Goal: Task Accomplishment & Management: Complete application form

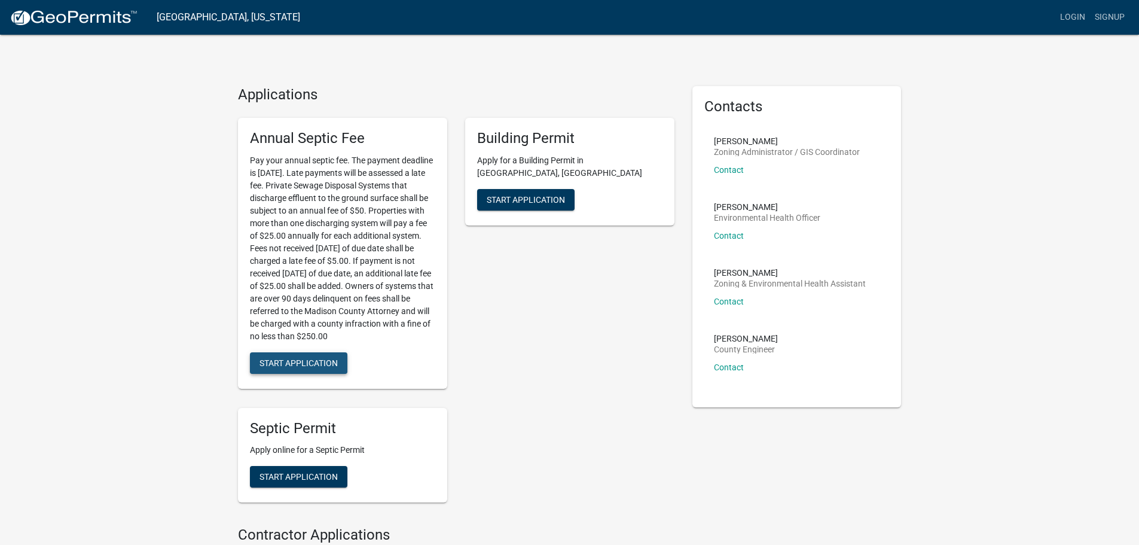
click at [282, 359] on span "Start Application" at bounding box center [299, 363] width 78 height 10
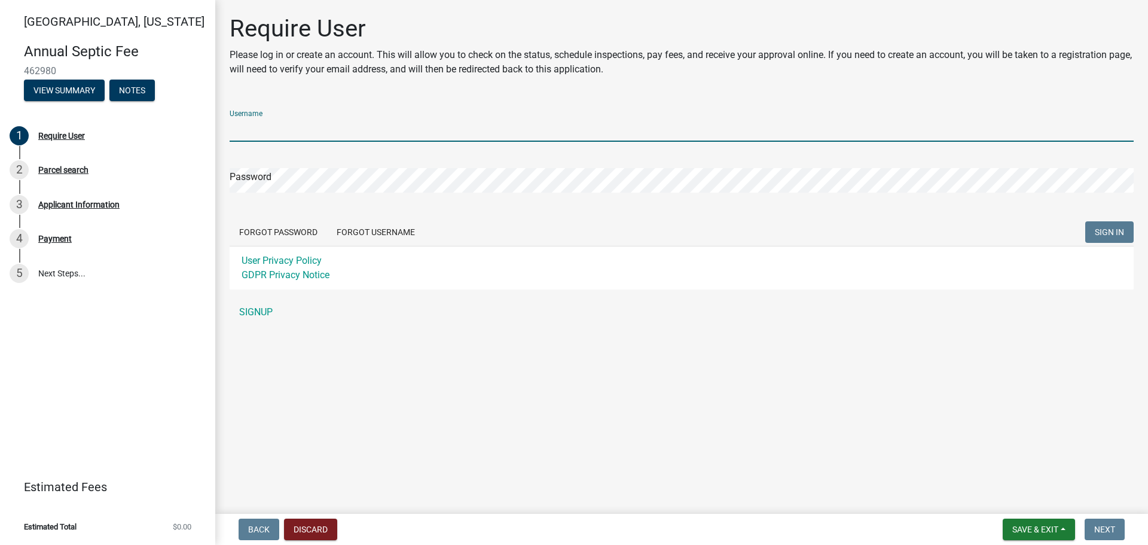
click at [297, 134] on input "Username" at bounding box center [682, 129] width 904 height 25
type input "zslick12"
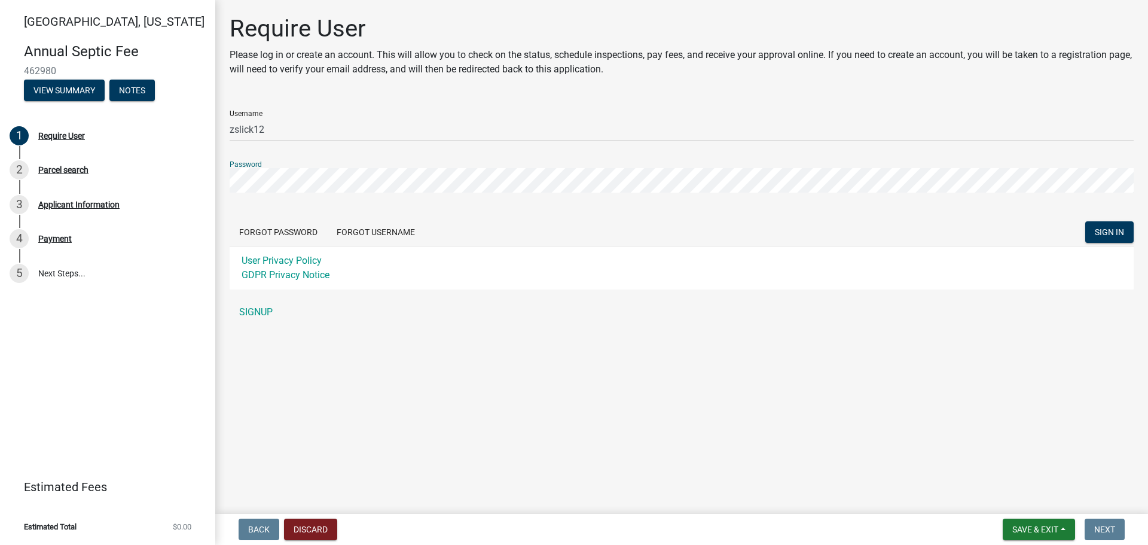
click at [1085, 221] on button "SIGN IN" at bounding box center [1109, 232] width 48 height 22
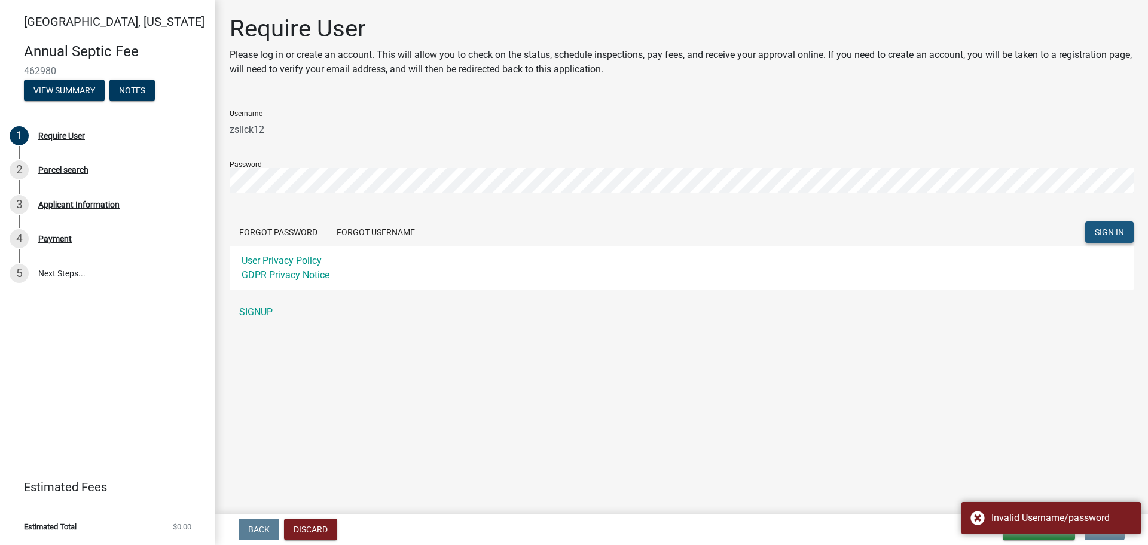
click at [1095, 227] on span "SIGN IN" at bounding box center [1109, 232] width 29 height 10
click at [977, 519] on div "Invalid Username/password" at bounding box center [1051, 518] width 179 height 32
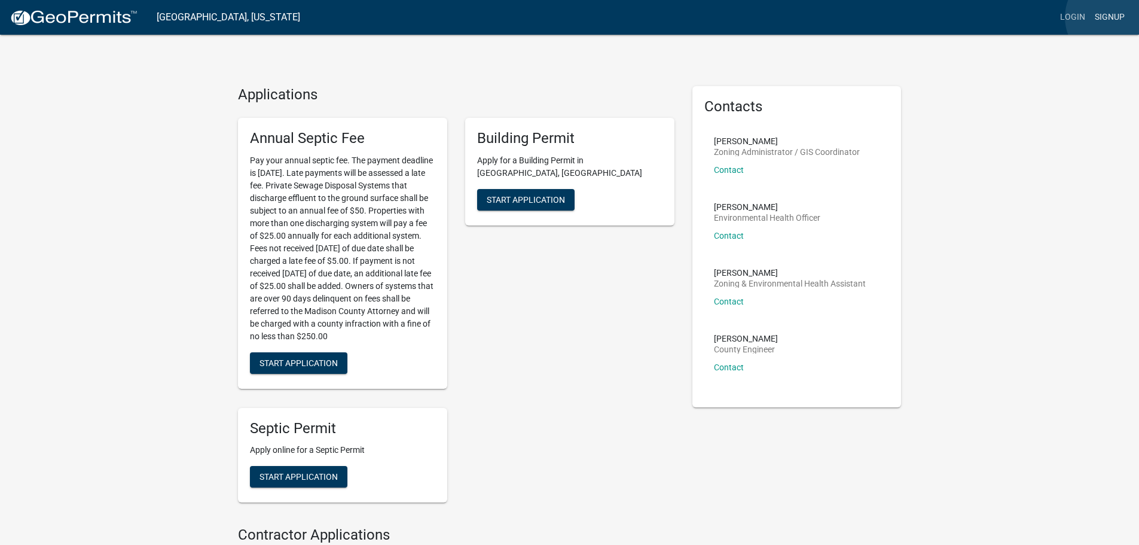
click at [1114, 17] on link "Signup" at bounding box center [1109, 17] width 39 height 23
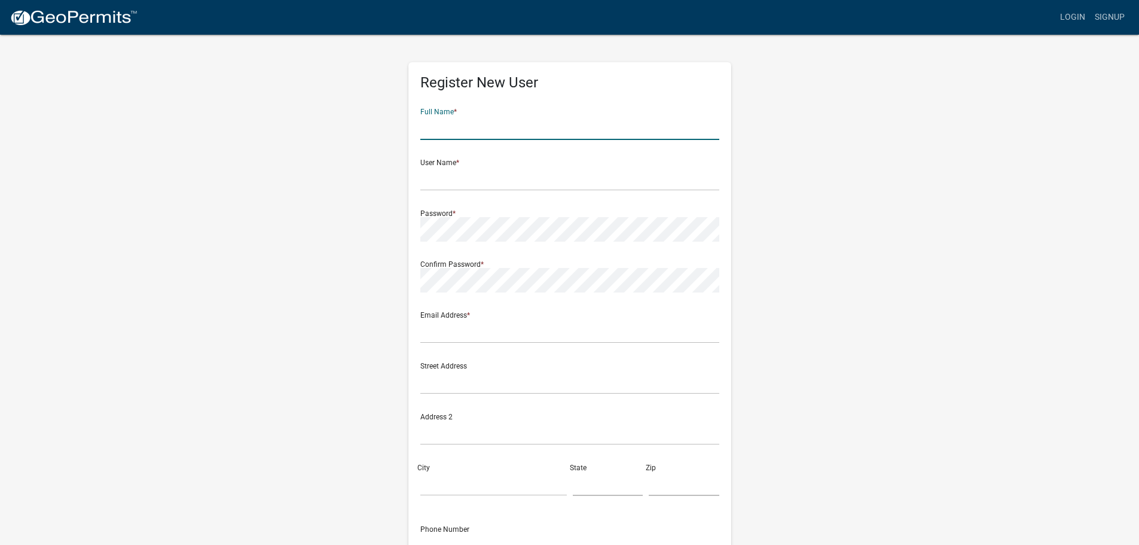
click at [442, 121] on input "text" at bounding box center [569, 127] width 299 height 25
type input "[PERSON_NAME]"
click at [466, 181] on input "text" at bounding box center [569, 178] width 299 height 25
type input "zslick12"
click at [443, 330] on input "text" at bounding box center [569, 331] width 299 height 25
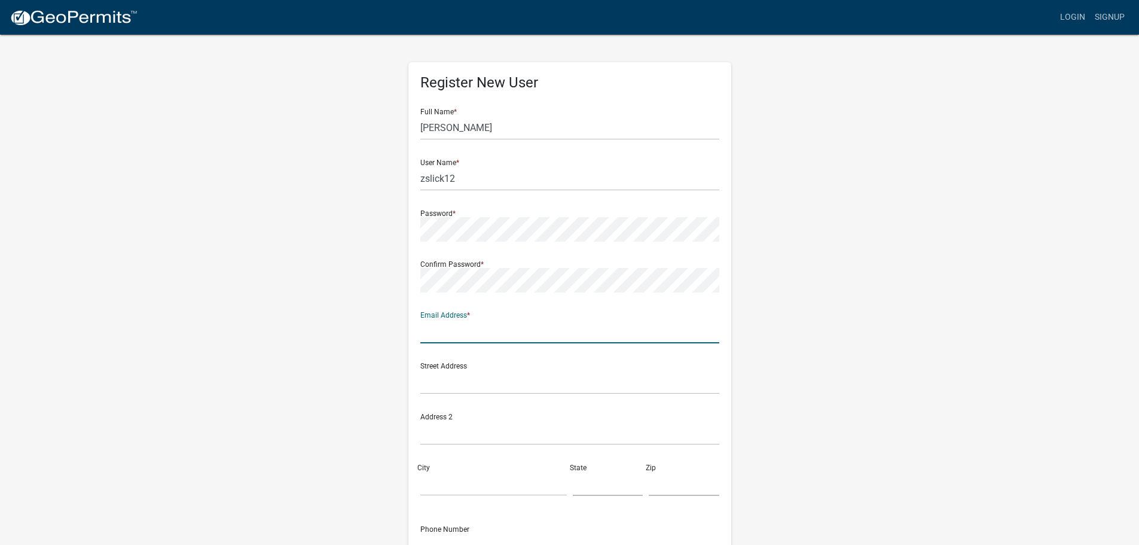
type input "[EMAIL_ADDRESS][DOMAIN_NAME]"
click at [440, 377] on input "text" at bounding box center [569, 382] width 299 height 25
type input "[STREET_ADDRESS]"
click at [463, 487] on input "City" at bounding box center [493, 483] width 147 height 25
type input "Cumming"
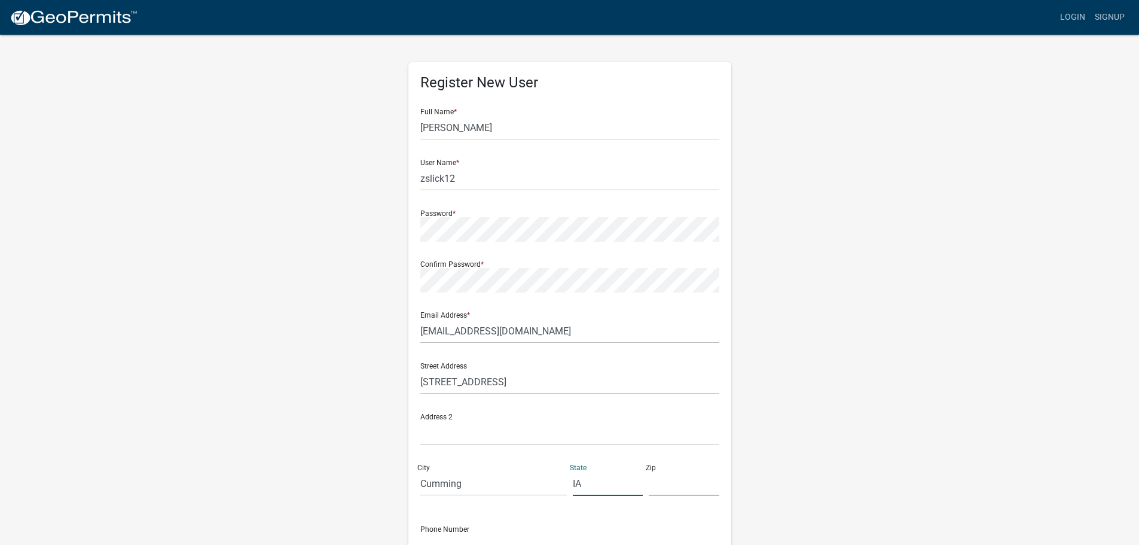
type input "IA"
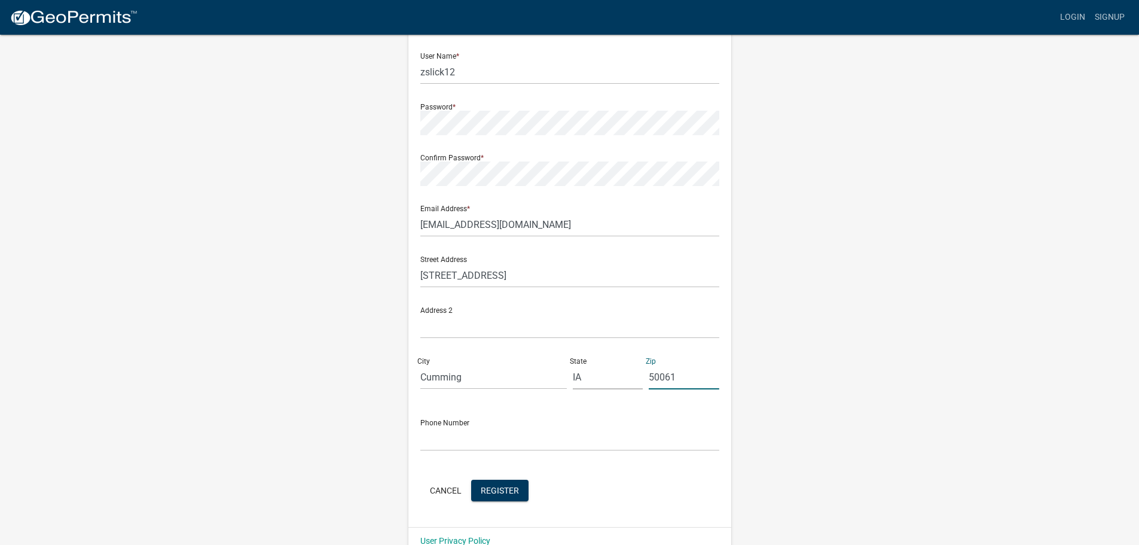
scroll to position [129, 0]
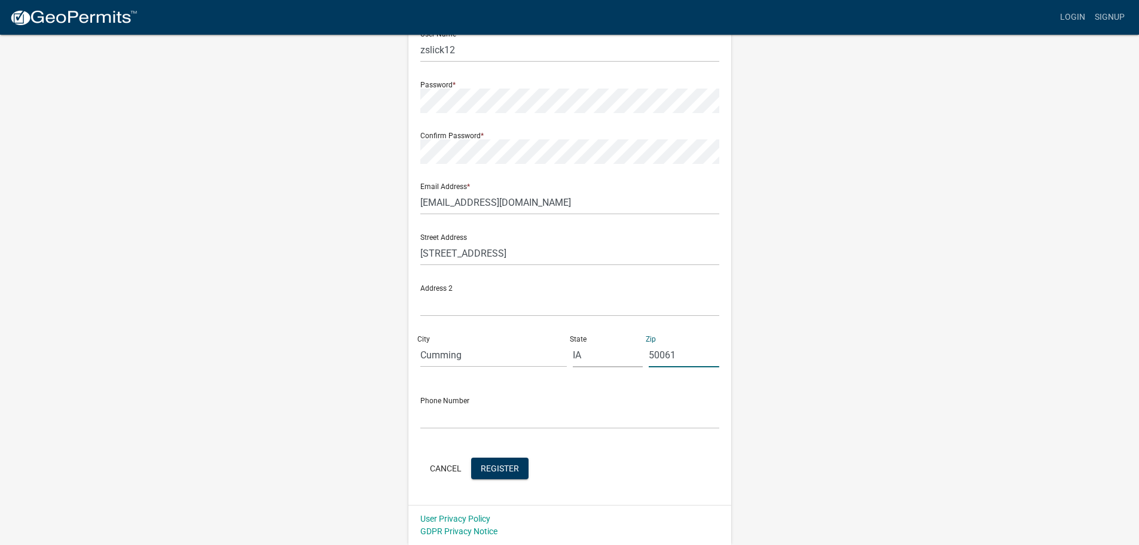
type input "50061"
click at [436, 416] on input "text" at bounding box center [569, 416] width 299 height 25
type input "[PHONE_NUMBER]"
click at [502, 468] on span "Register" at bounding box center [500, 468] width 38 height 10
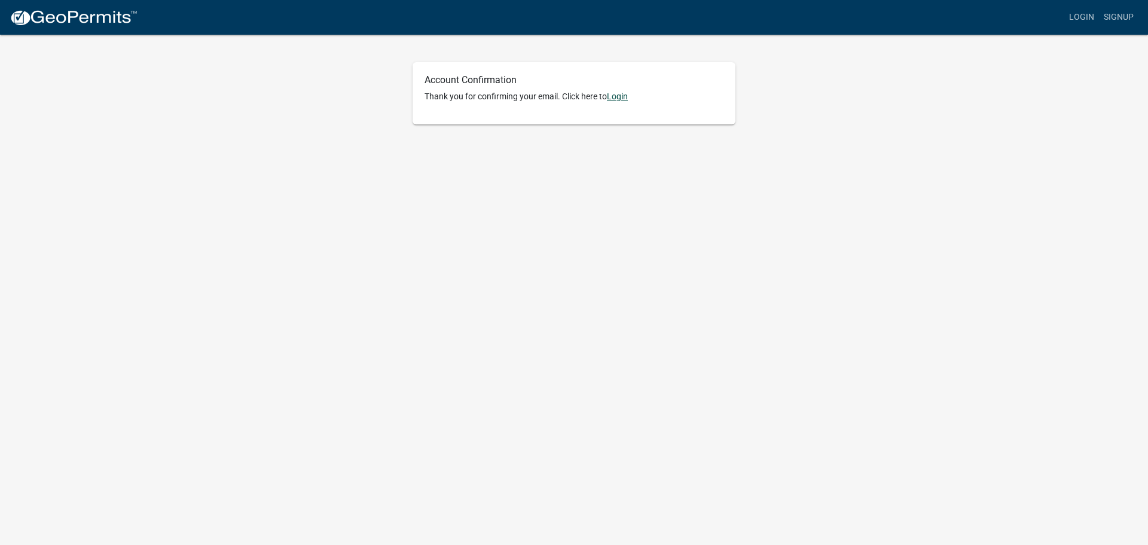
click at [623, 98] on link "Login" at bounding box center [617, 96] width 21 height 10
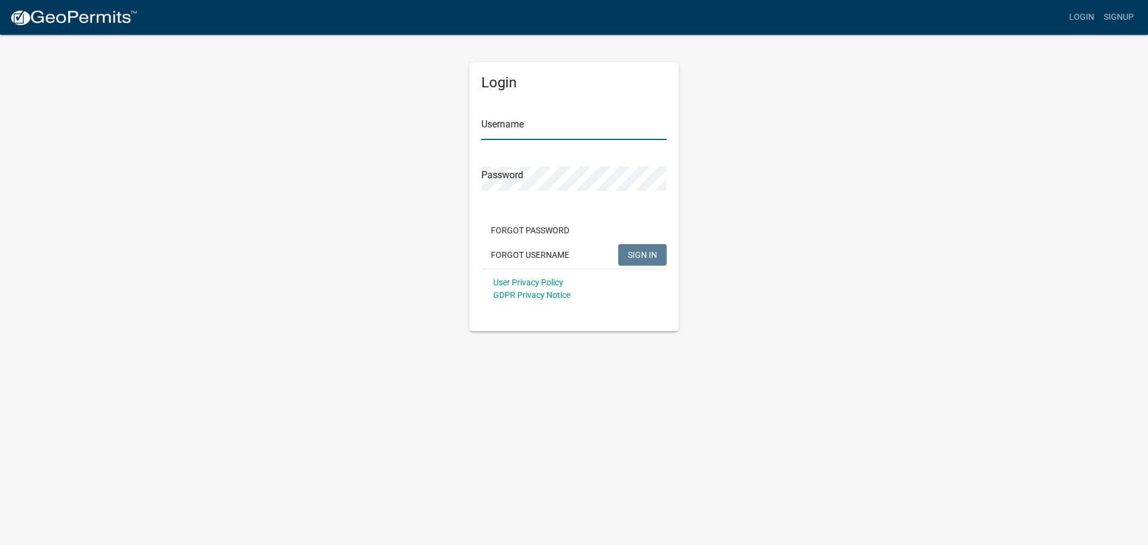
click at [535, 130] on input "Username" at bounding box center [573, 127] width 185 height 25
type input "zslick12"
click at [618, 244] on button "SIGN IN" at bounding box center [642, 255] width 48 height 22
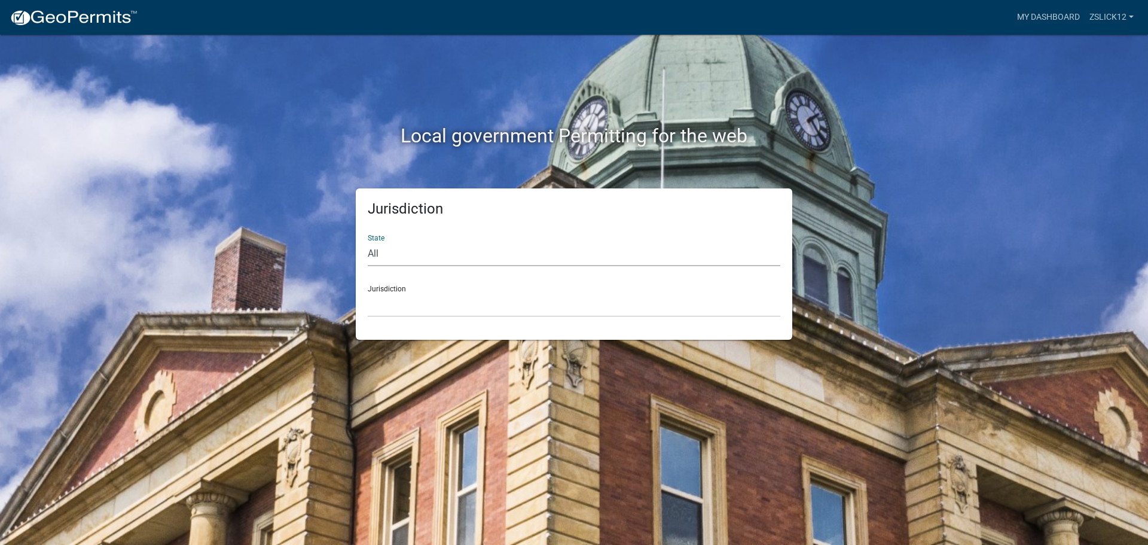
click at [399, 257] on select "All Colorado Georgia Indiana Iowa Kansas Minnesota Ohio South Carolina Wisconsin" at bounding box center [574, 254] width 413 height 25
select select "Iowa"
click at [368, 242] on select "All Colorado Georgia Indiana Iowa Kansas Minnesota Ohio South Carolina Wisconsin" at bounding box center [574, 254] width 413 height 25
click at [399, 305] on select "Boone County, Iowa Butler County, Iowa Cerro Gordo County, Iowa City of Harlan,…" at bounding box center [574, 304] width 413 height 25
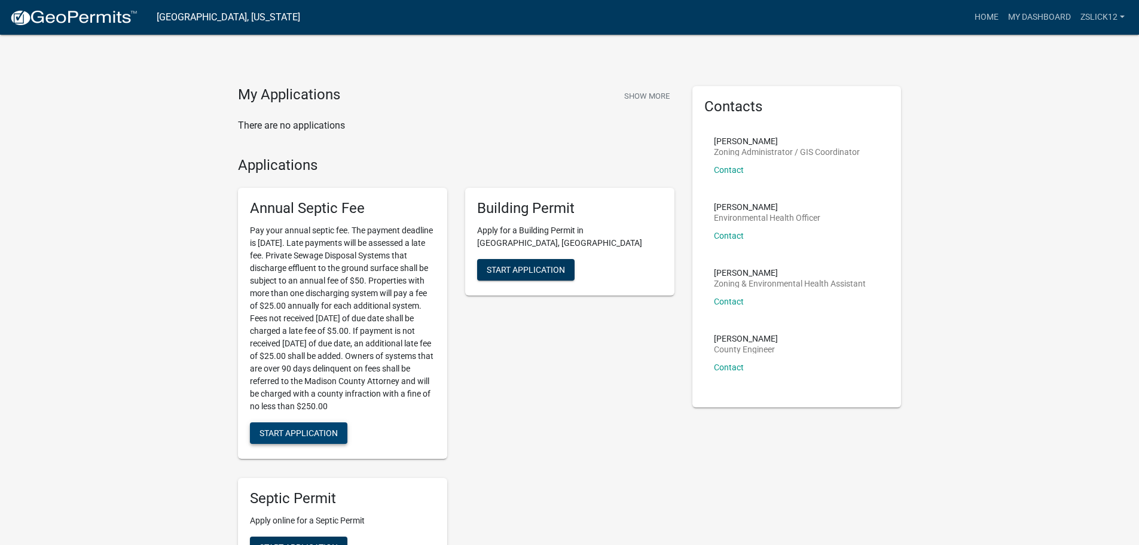
click at [312, 437] on span "Start Application" at bounding box center [299, 433] width 78 height 10
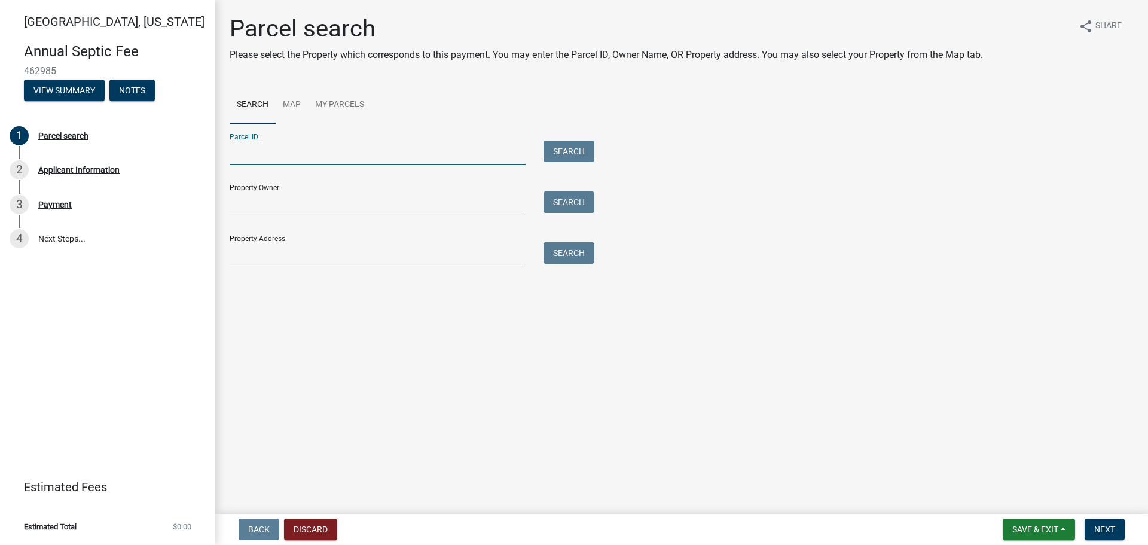
click at [255, 153] on input "Parcel ID:" at bounding box center [378, 153] width 296 height 25
click at [292, 106] on link "Map" at bounding box center [292, 105] width 32 height 38
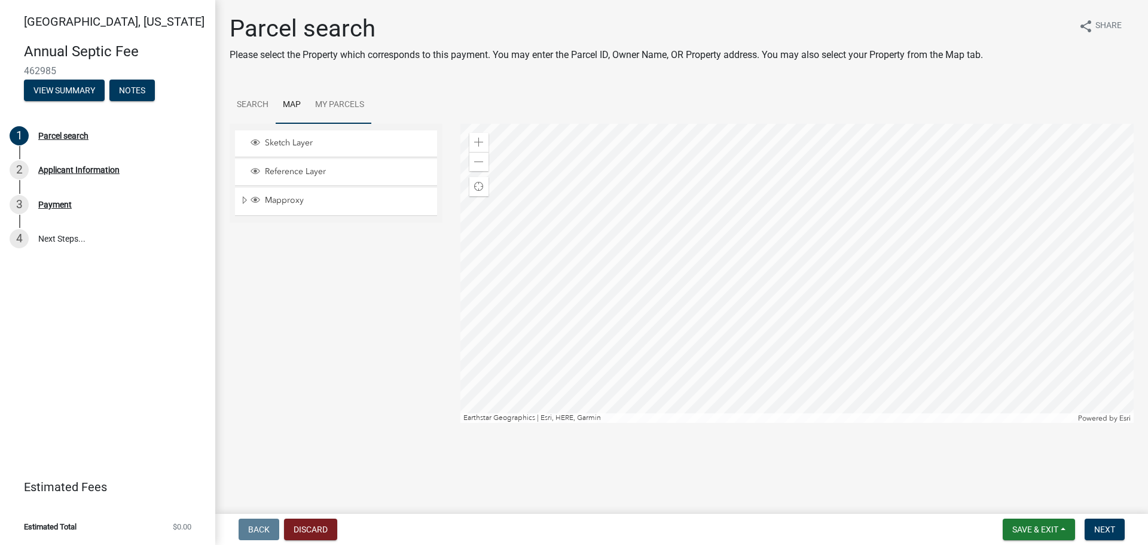
click at [330, 104] on link "My Parcels" at bounding box center [339, 105] width 63 height 38
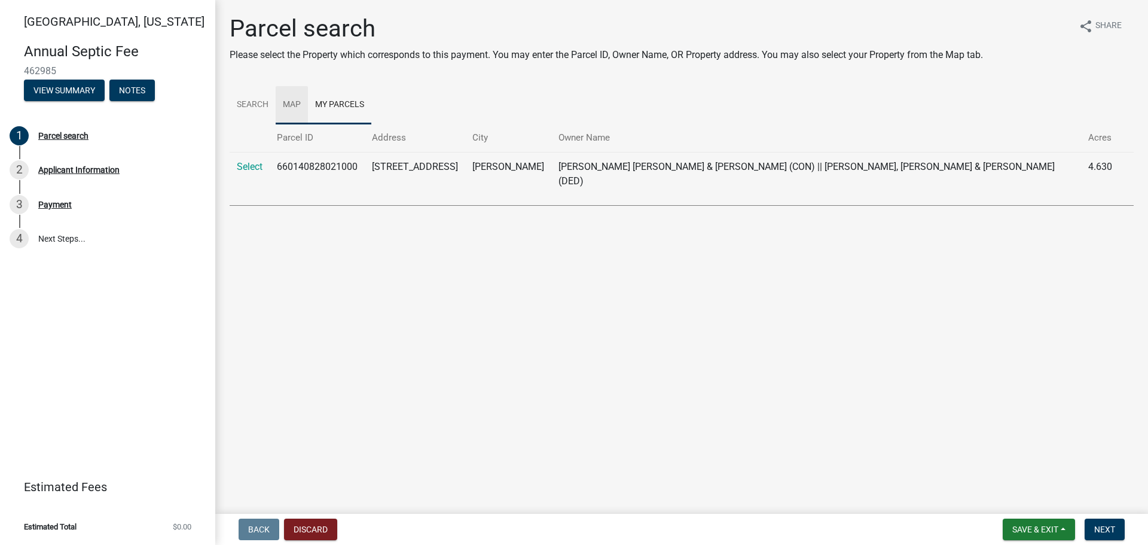
click at [293, 103] on link "Map" at bounding box center [292, 105] width 32 height 38
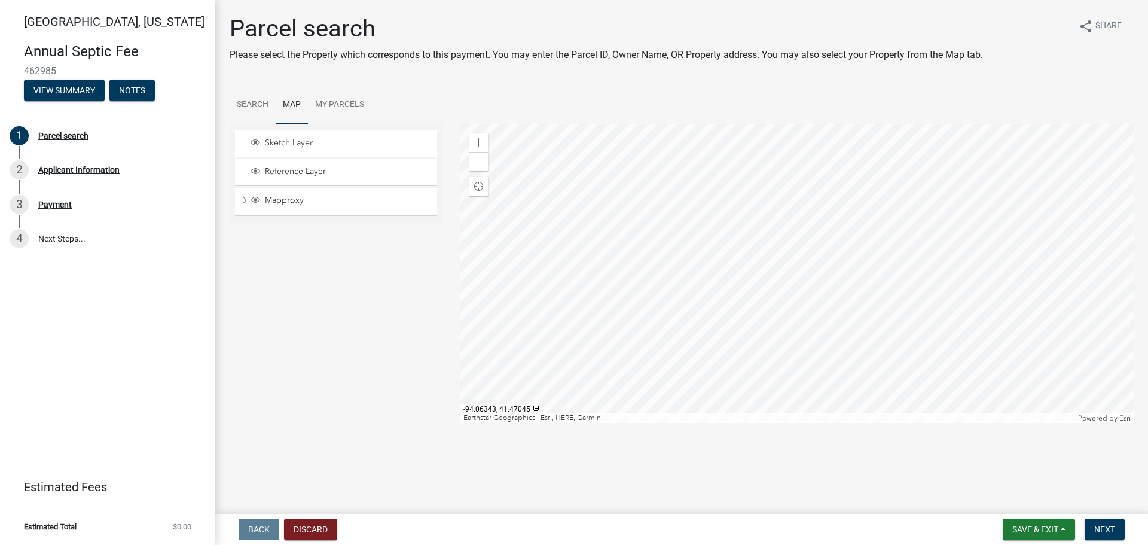
click at [769, 182] on div at bounding box center [797, 273] width 674 height 299
click at [767, 191] on div at bounding box center [797, 273] width 674 height 299
click at [640, 350] on div at bounding box center [797, 273] width 674 height 299
click at [478, 163] on span at bounding box center [479, 162] width 10 height 10
click at [612, 256] on div at bounding box center [797, 273] width 674 height 299
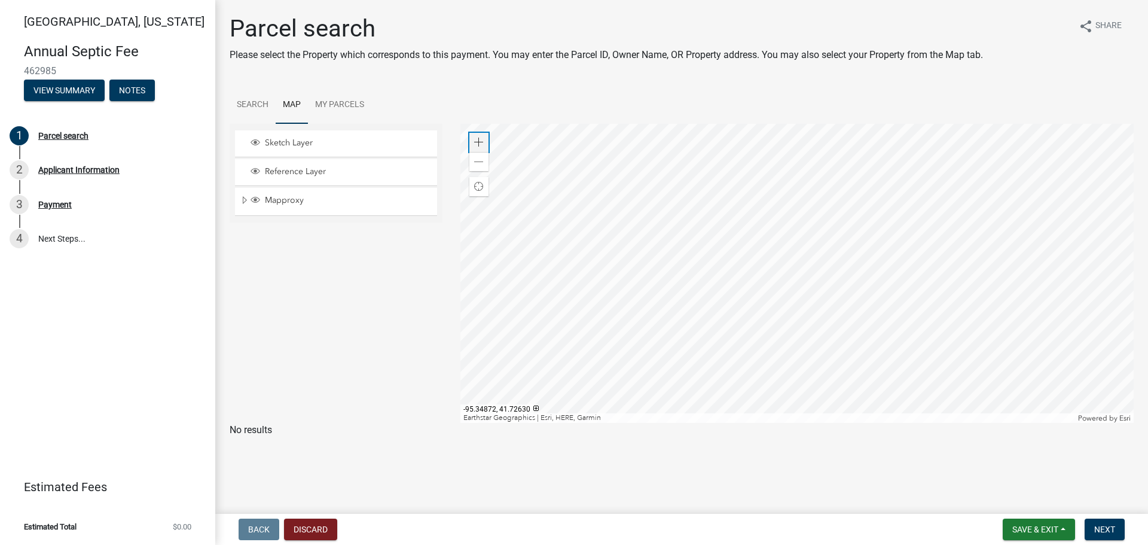
click at [481, 138] on span at bounding box center [479, 143] width 10 height 10
click at [720, 397] on div at bounding box center [797, 273] width 674 height 299
click at [475, 159] on span at bounding box center [479, 162] width 10 height 10
click at [608, 283] on div at bounding box center [797, 273] width 674 height 299
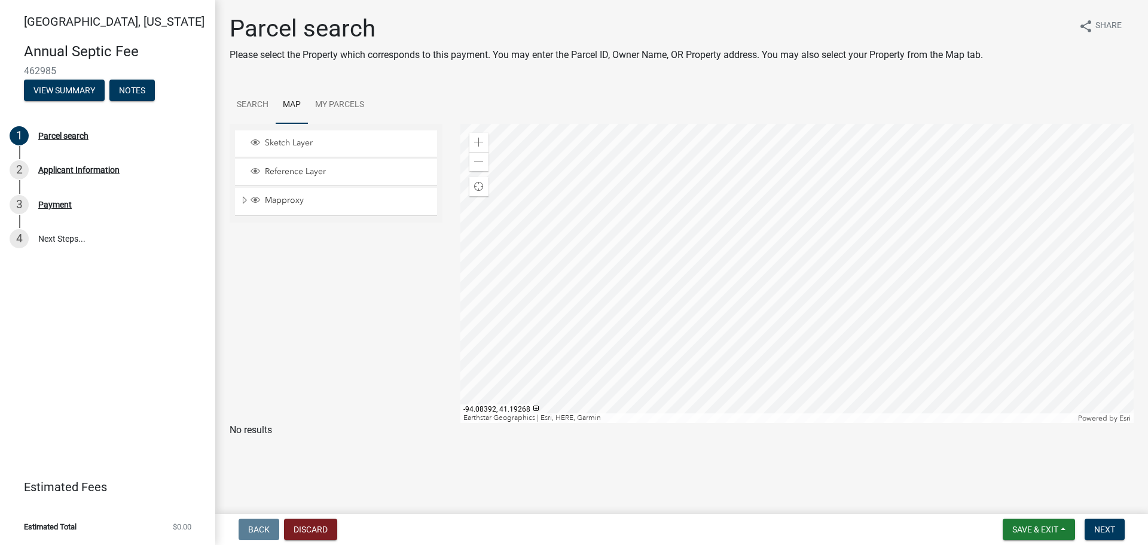
click at [713, 354] on div at bounding box center [797, 273] width 674 height 299
click at [713, 203] on div at bounding box center [797, 273] width 674 height 299
click at [713, 202] on div at bounding box center [797, 273] width 674 height 299
click at [258, 102] on link "Search" at bounding box center [253, 105] width 46 height 38
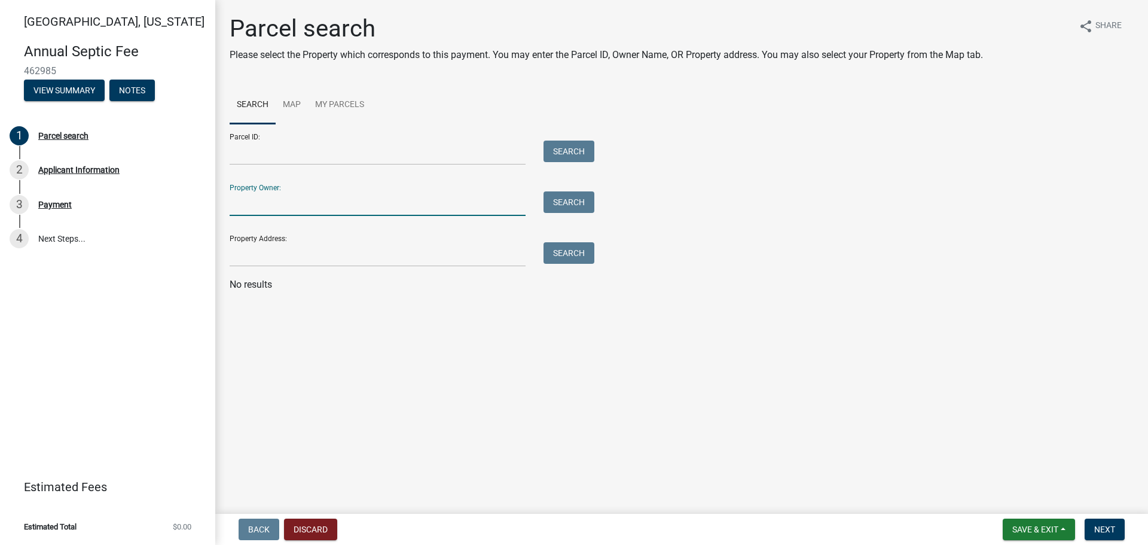
click at [274, 203] on input "Property Owner:" at bounding box center [378, 203] width 296 height 25
type input "Slick"
click at [577, 202] on button "Search" at bounding box center [569, 202] width 51 height 22
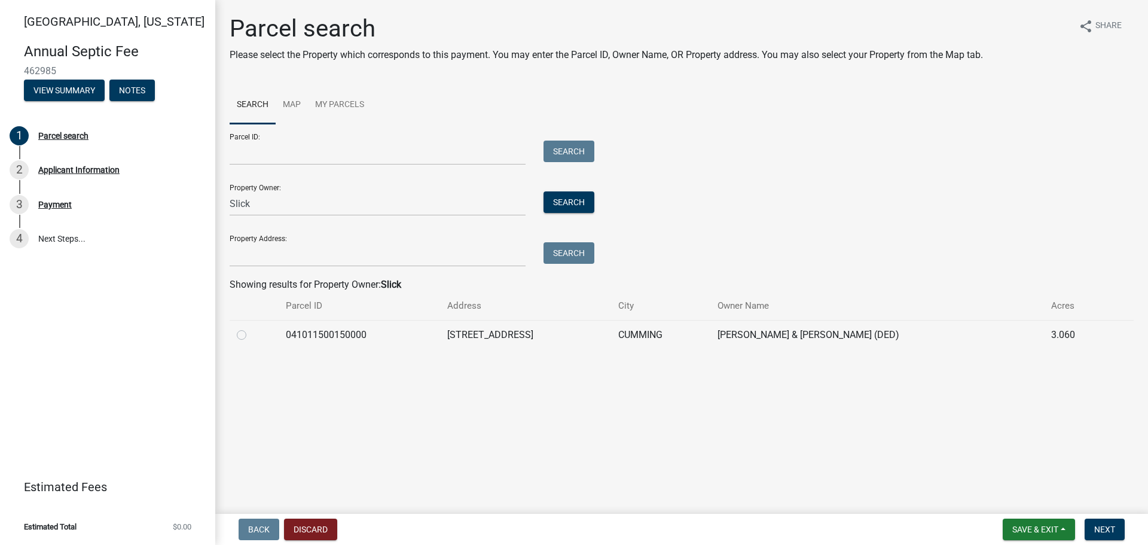
click at [251, 328] on label at bounding box center [251, 328] width 0 height 0
click at [251, 335] on input "radio" at bounding box center [255, 332] width 8 height 8
radio input "true"
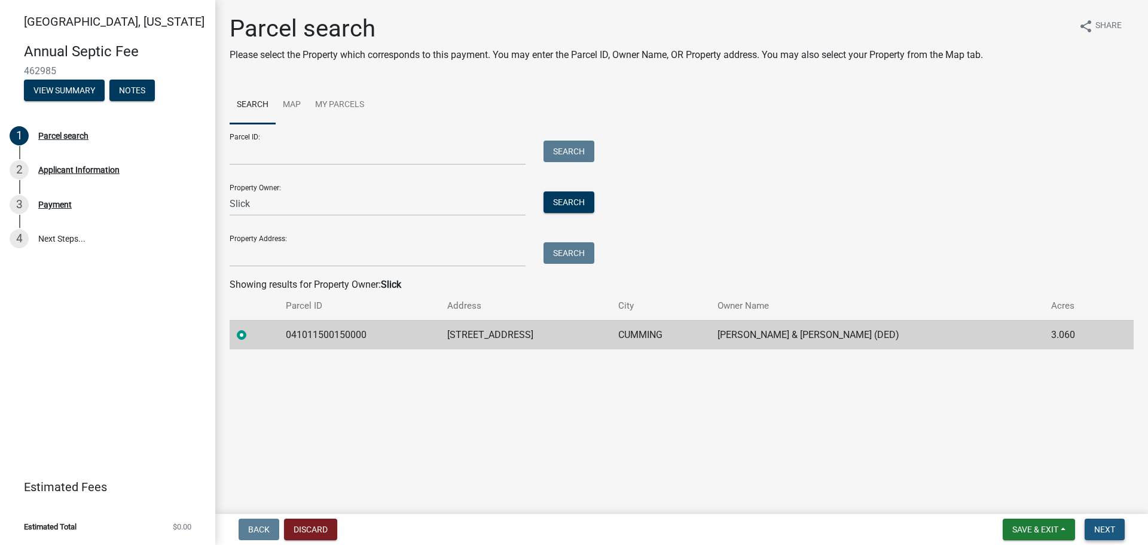
click at [1111, 525] on span "Next" at bounding box center [1104, 529] width 21 height 10
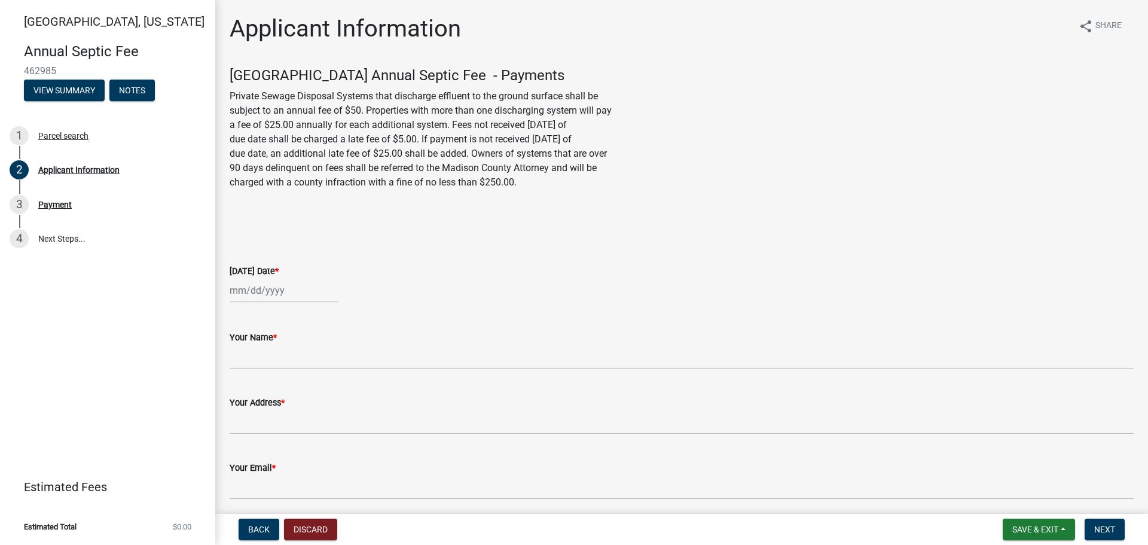
select select "8"
select select "2025"
click at [234, 292] on div "Jan Feb Mar Apr May Jun Jul Aug Sep Oct Nov Dec 1525 1526 1527 1528 1529 1530 1…" at bounding box center [284, 290] width 109 height 25
click at [319, 391] on div "15" at bounding box center [318, 392] width 19 height 19
type input "08/15/2025"
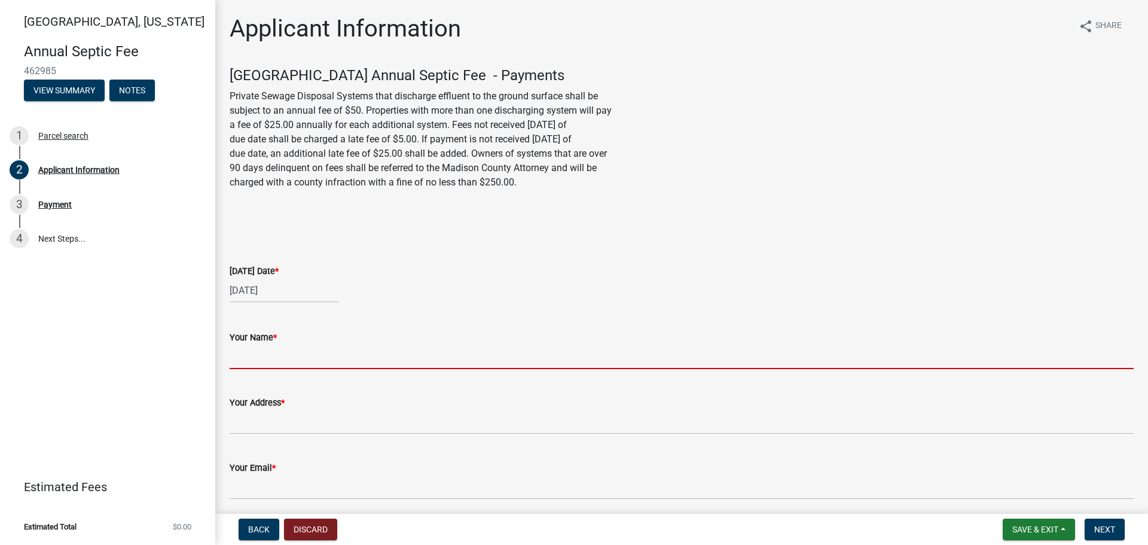
click at [244, 358] on input "Your Name *" at bounding box center [682, 356] width 904 height 25
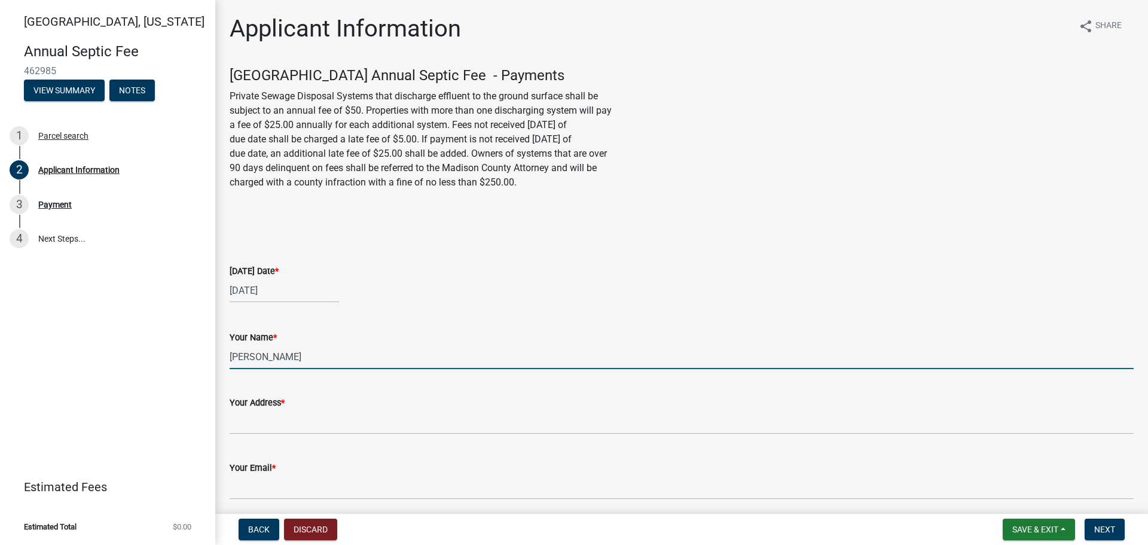
type input "[PERSON_NAME]"
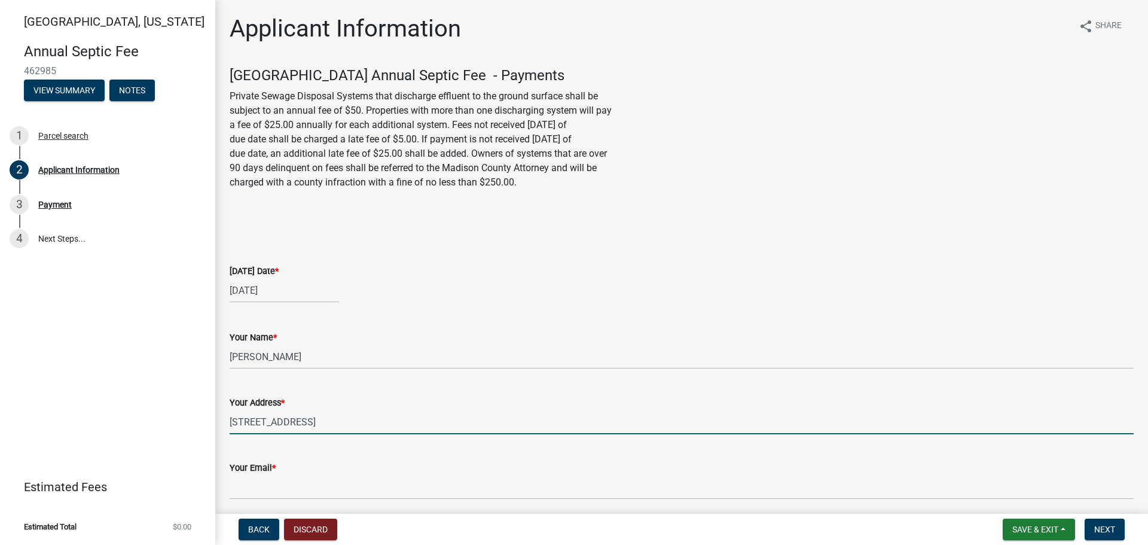
type input "[STREET_ADDRESS]"
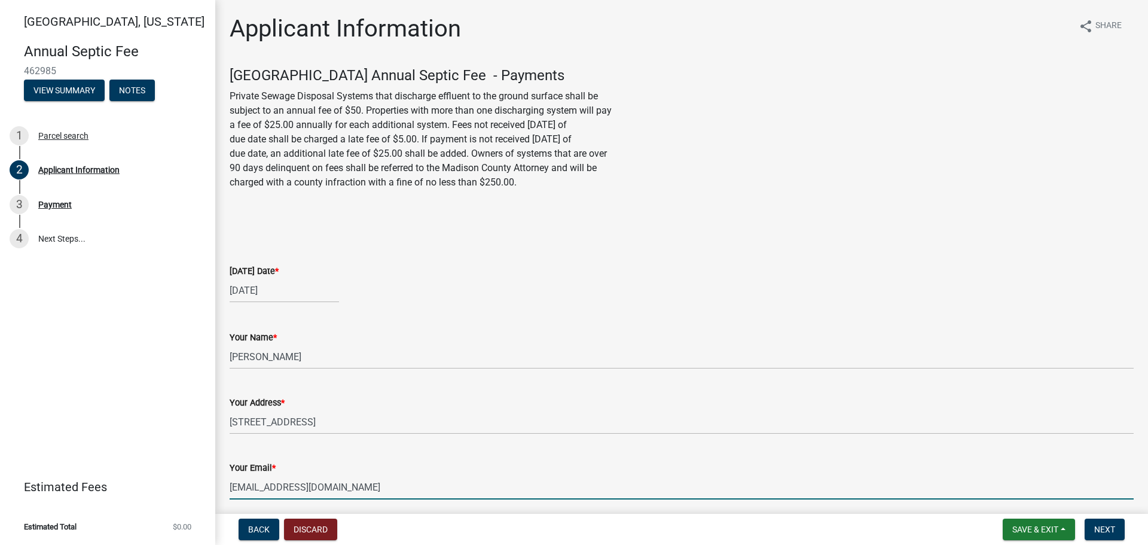
type input "[EMAIL_ADDRESS][DOMAIN_NAME]"
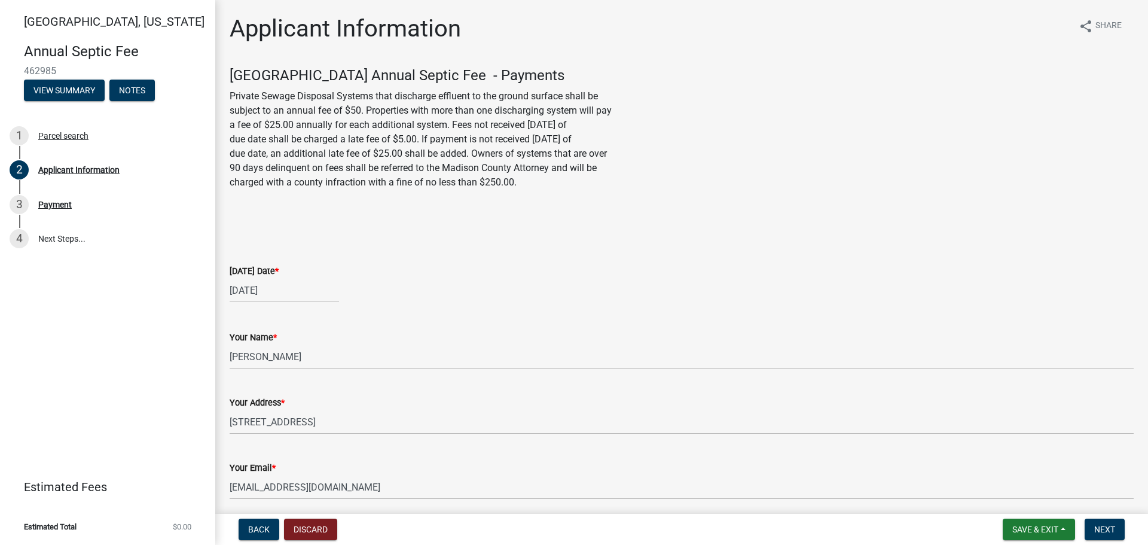
scroll to position [298, 0]
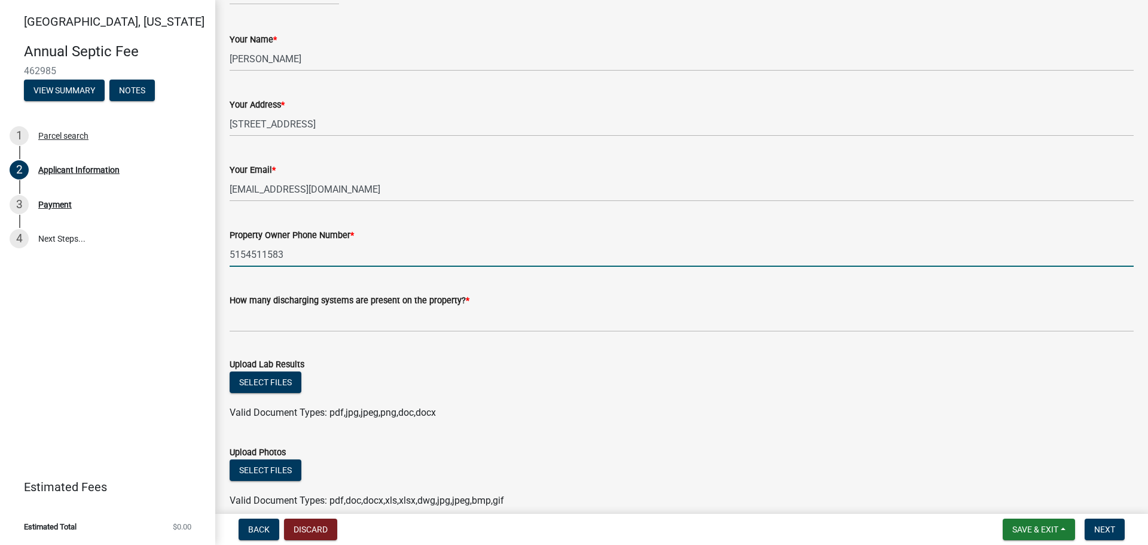
type input "5154511583"
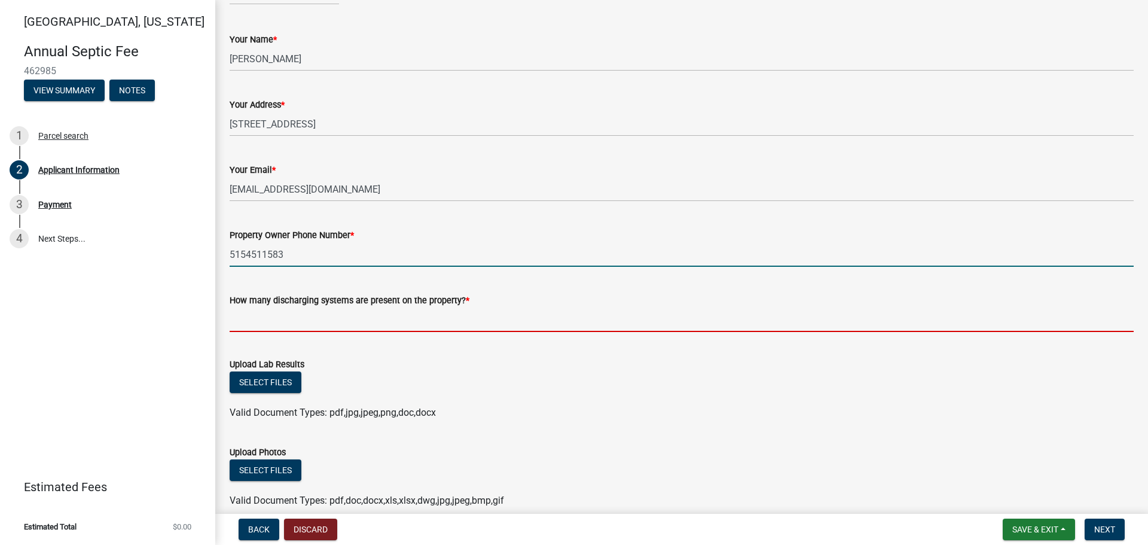
click at [272, 315] on input "text" at bounding box center [682, 319] width 904 height 25
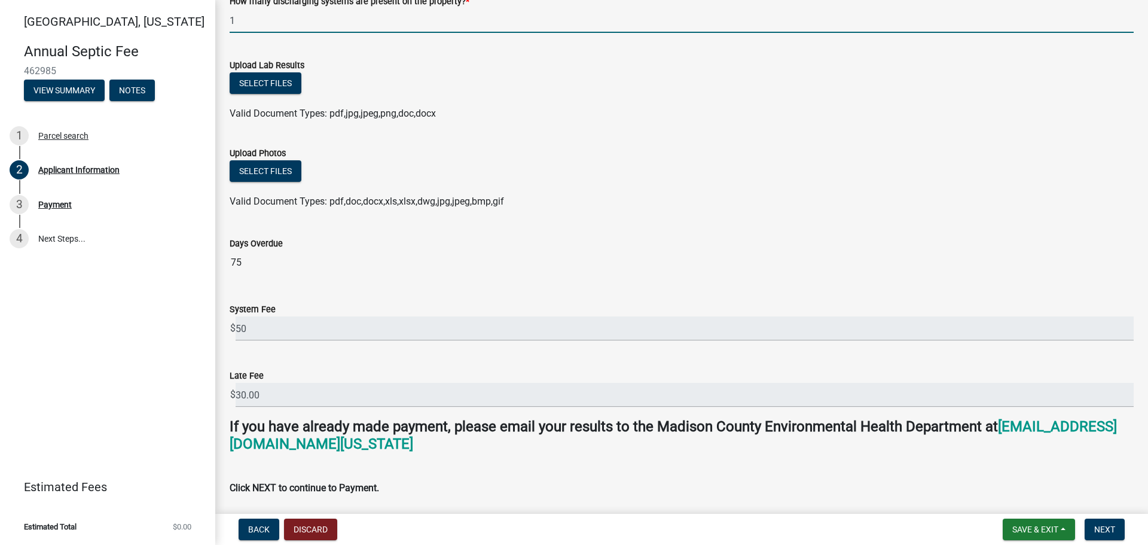
scroll to position [639, 0]
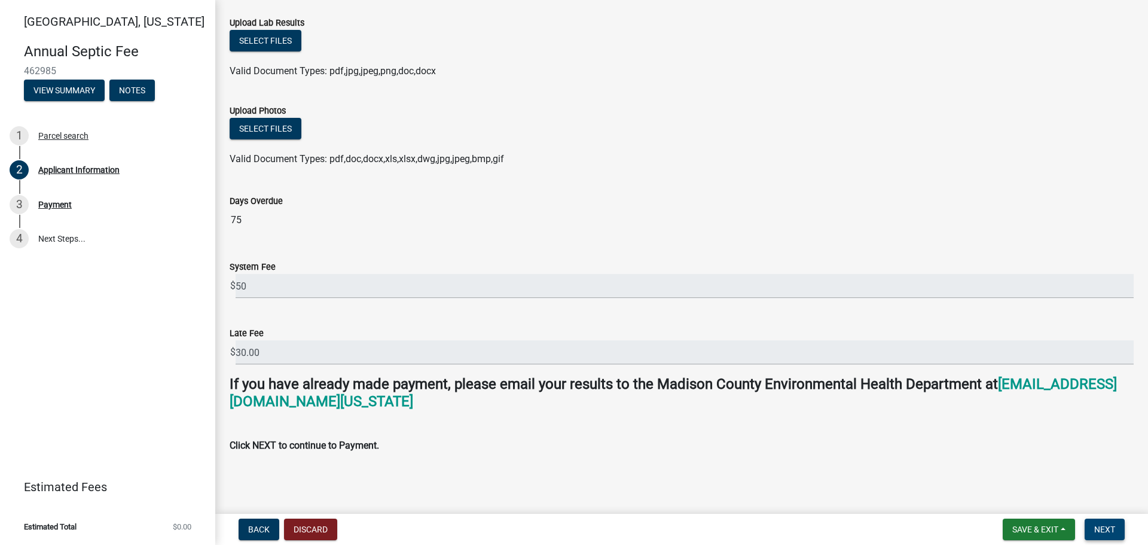
type input "1"
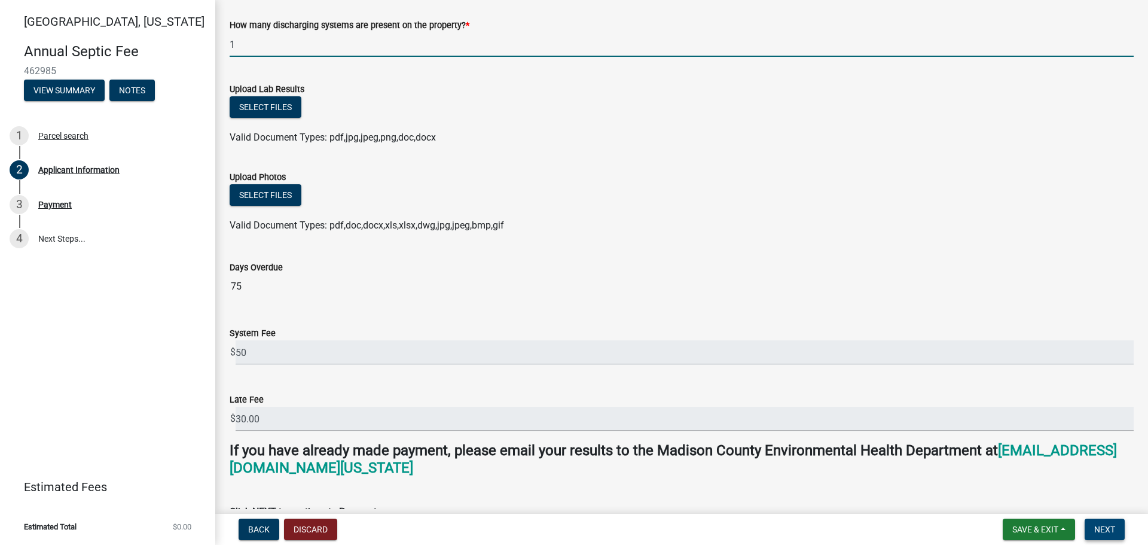
click at [1102, 528] on span "Next" at bounding box center [1104, 529] width 21 height 10
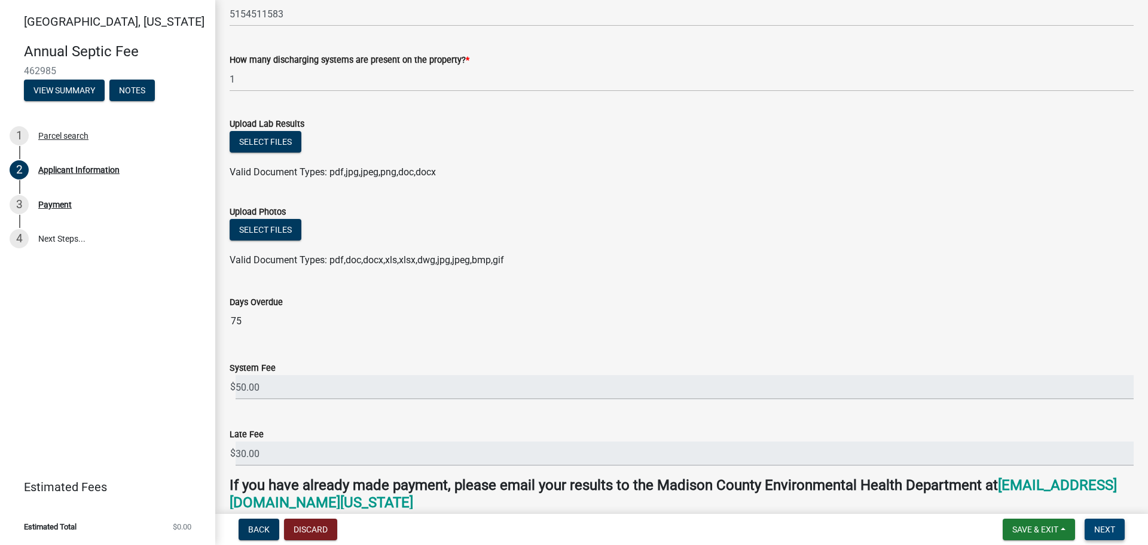
scroll to position [639, 0]
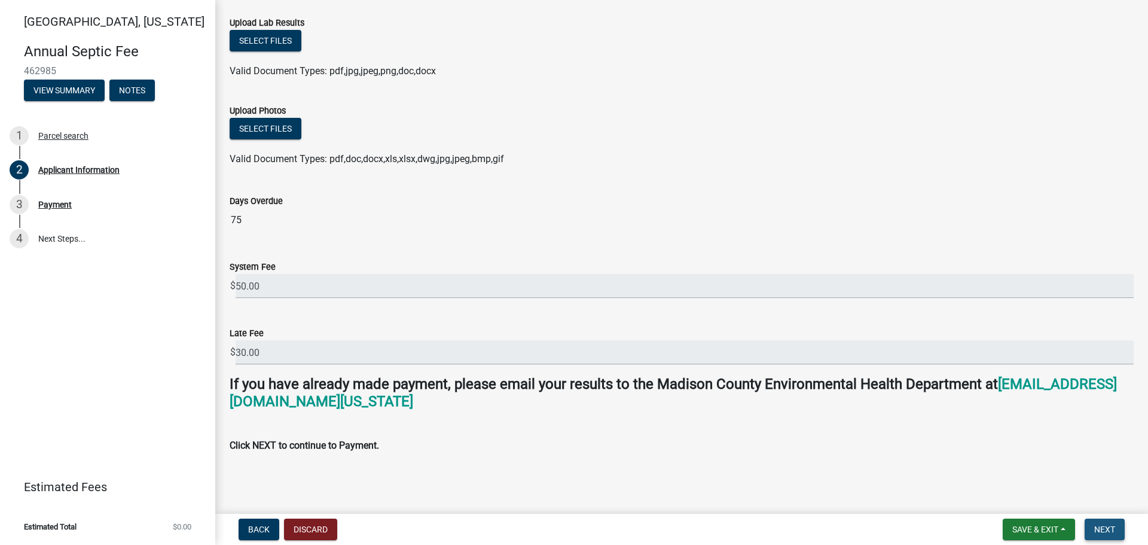
click at [1108, 526] on span "Next" at bounding box center [1104, 529] width 21 height 10
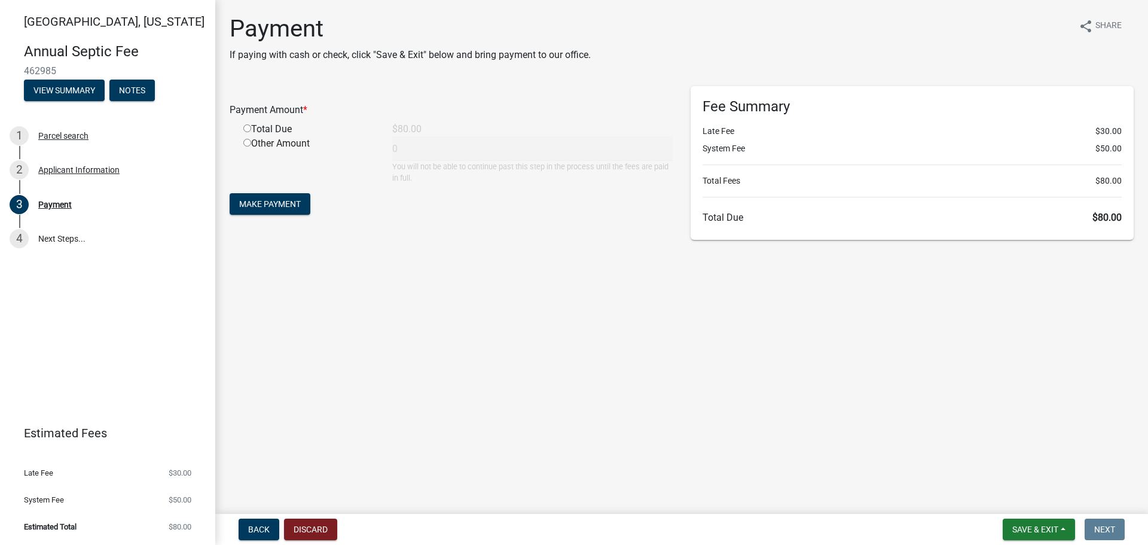
click at [246, 130] on input "radio" at bounding box center [247, 128] width 8 height 8
radio input "true"
type input "80"
click at [286, 203] on span "Make Payment" at bounding box center [270, 204] width 62 height 10
